Goal: Subscribe to service/newsletter

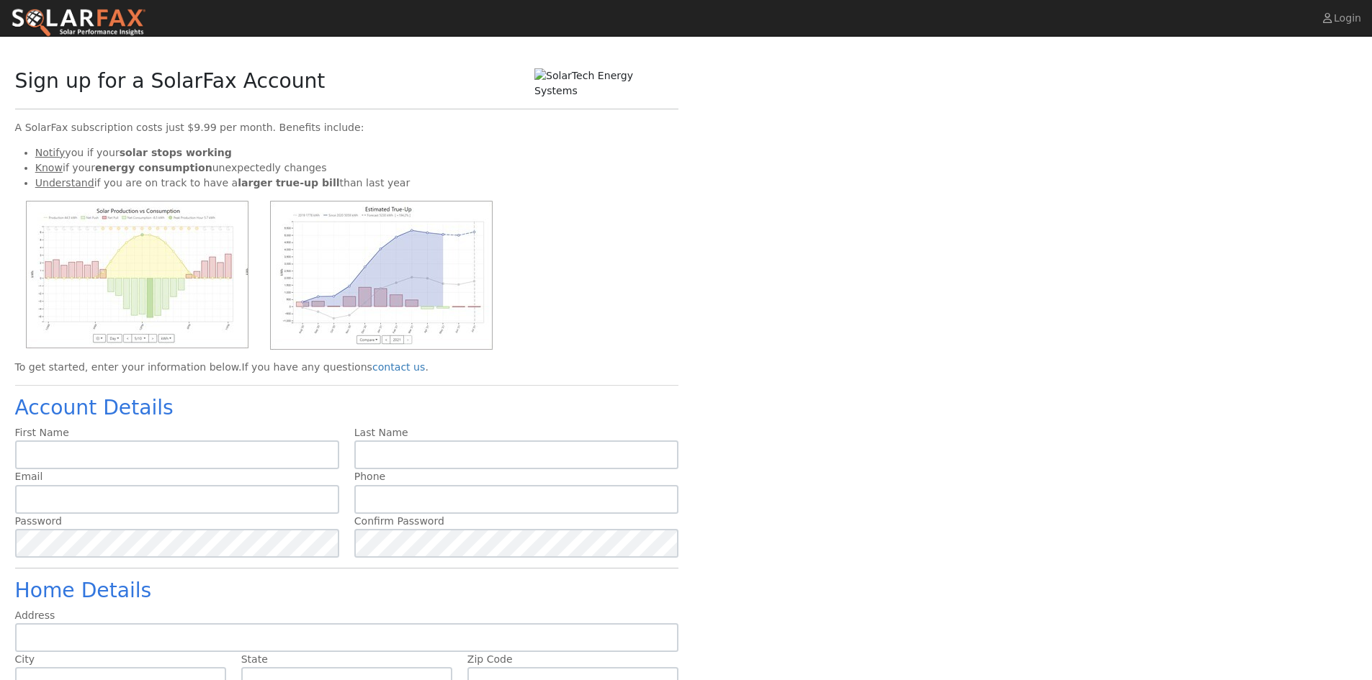
click at [102, 25] on img at bounding box center [78, 23] width 135 height 30
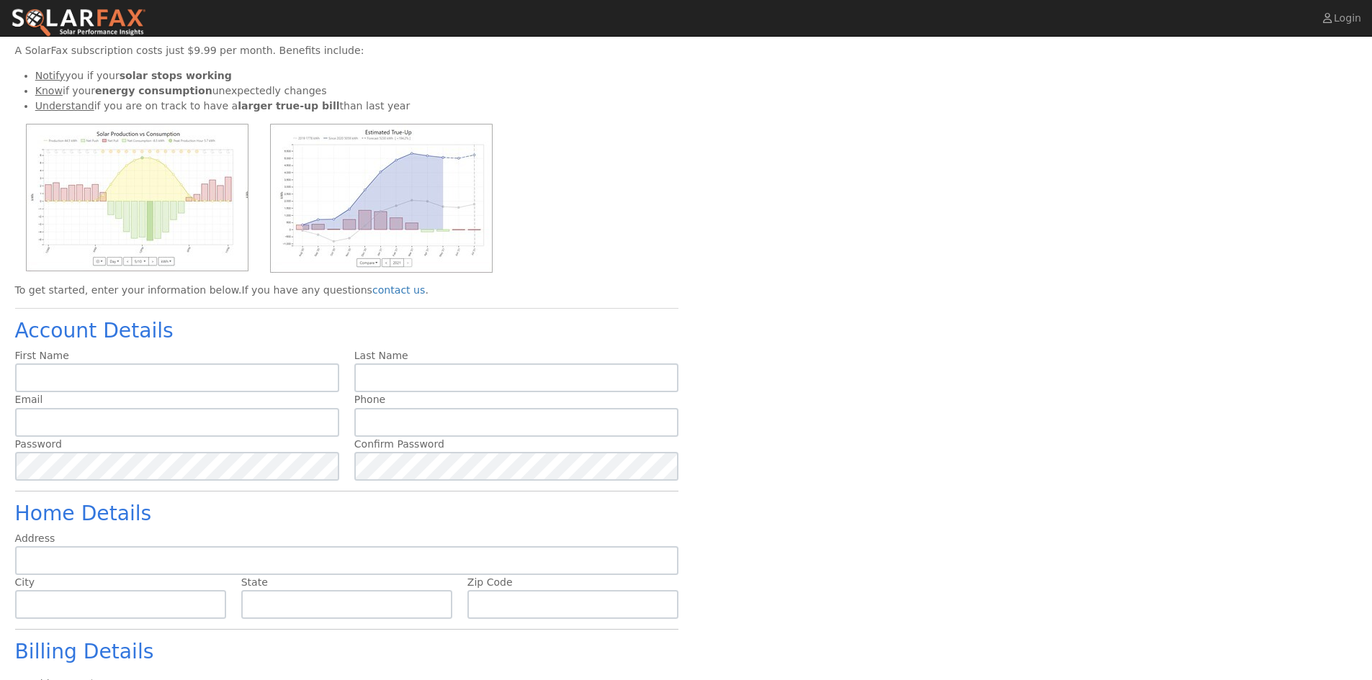
scroll to position [153, 0]
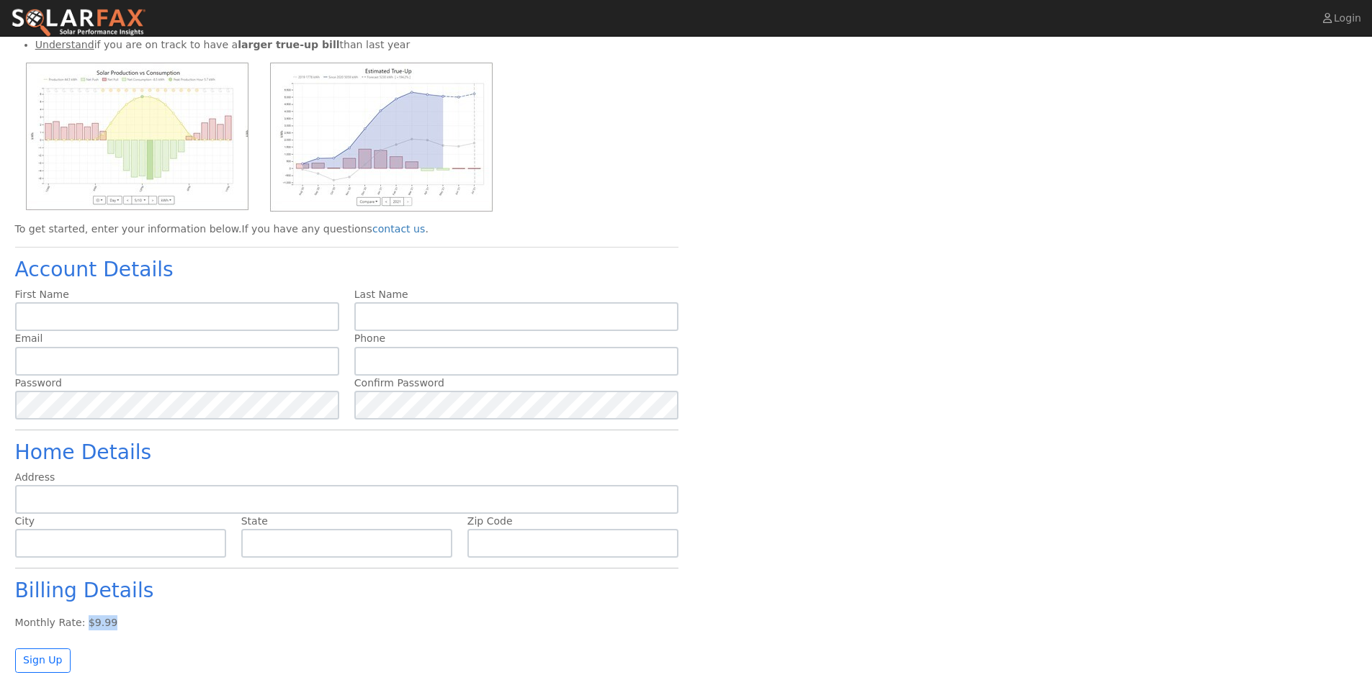
drag, startPoint x: 114, startPoint y: 627, endPoint x: 82, endPoint y: 625, distance: 32.5
click at [82, 625] on div "Monthly Rate: $9.99" at bounding box center [346, 623] width 663 height 15
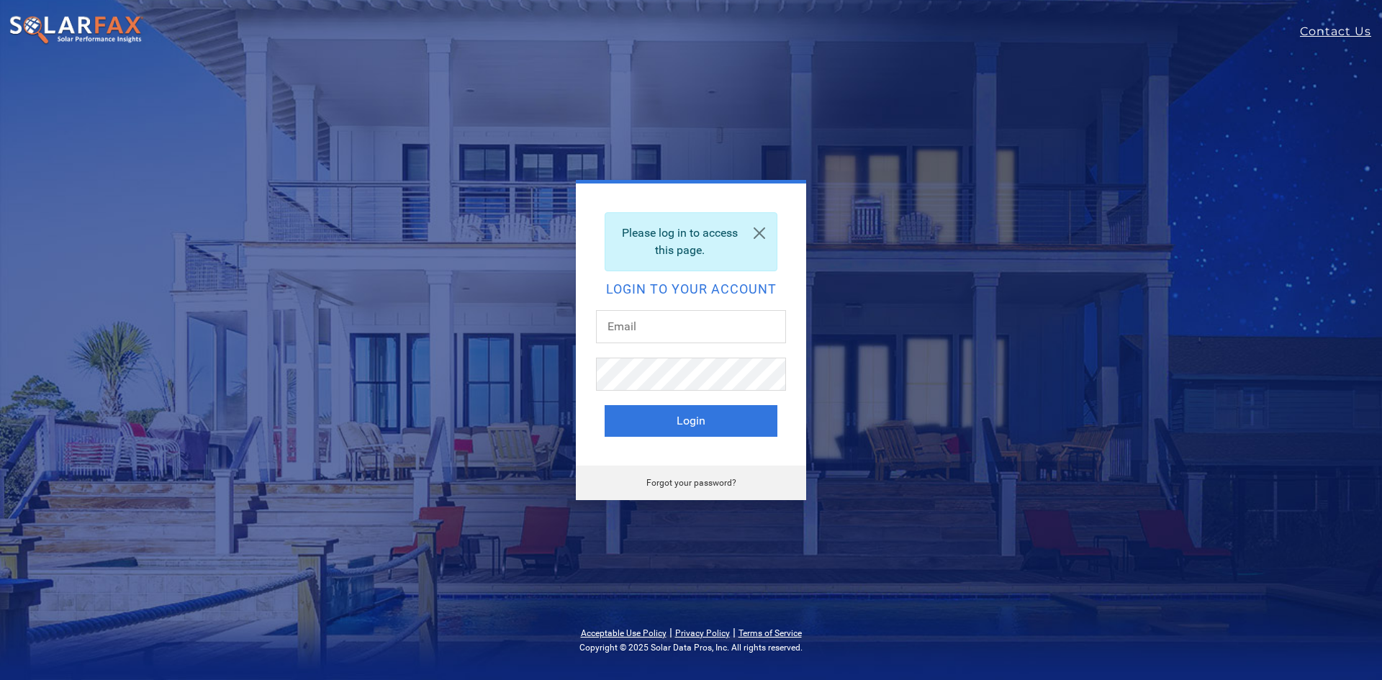
click at [104, 31] on img at bounding box center [76, 30] width 135 height 30
